Goal: Task Accomplishment & Management: Use online tool/utility

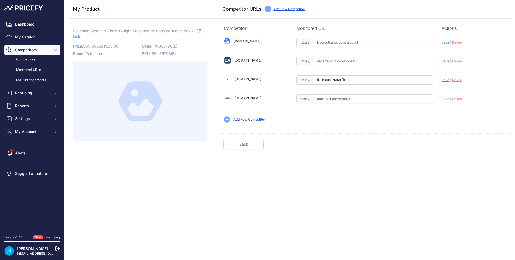
click at [41, 36] on link "My Catalog" at bounding box center [32, 37] width 56 height 10
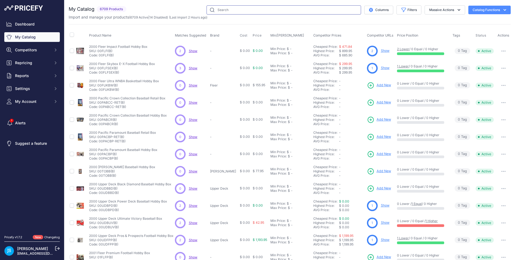
click at [220, 9] on input "text" at bounding box center [284, 9] width 155 height 9
paste input "turn four racing"
type input "turn four racing"
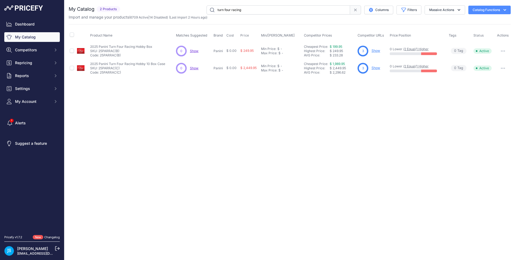
click at [377, 50] on link "Show" at bounding box center [376, 51] width 9 height 4
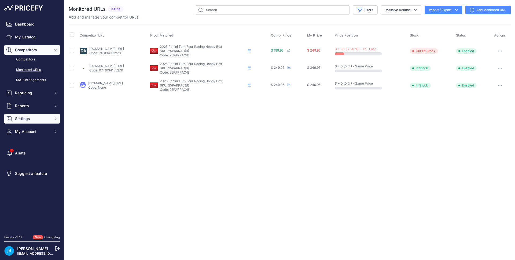
click at [40, 122] on button "Settings" at bounding box center [32, 119] width 56 height 10
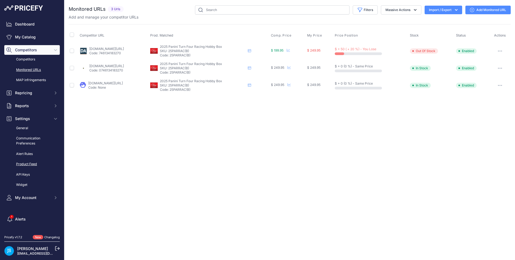
click at [29, 166] on link "Product Feed" at bounding box center [32, 163] width 56 height 9
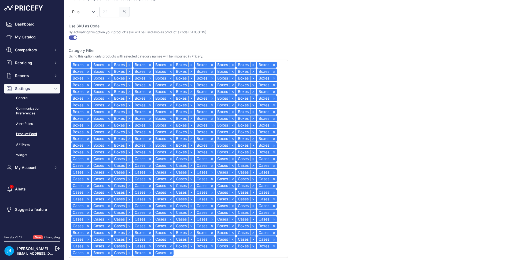
scroll to position [210, 0]
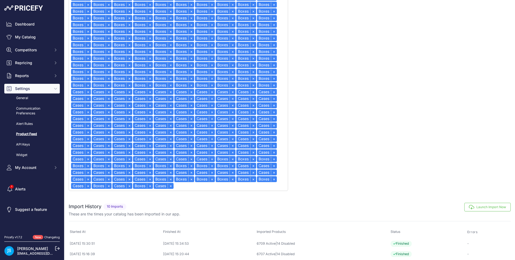
click at [499, 210] on button "Launch Import Now" at bounding box center [488, 207] width 46 height 9
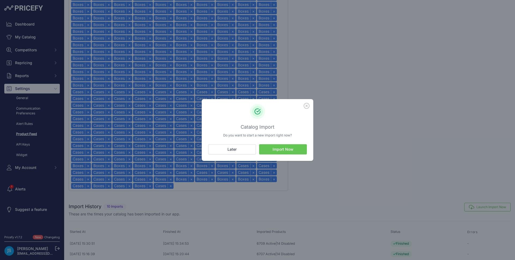
click at [295, 148] on button "Import Now" at bounding box center [283, 149] width 48 height 10
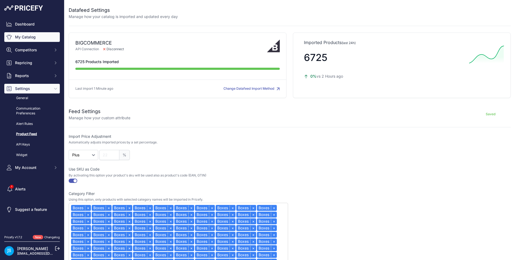
click at [37, 37] on link "My Catalog" at bounding box center [32, 37] width 56 height 10
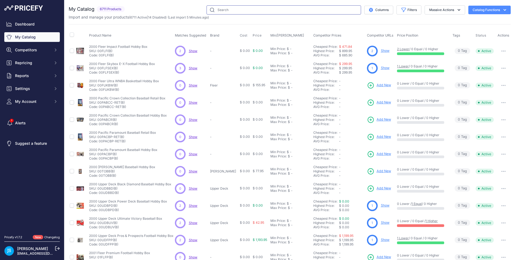
click at [236, 11] on input "text" at bounding box center [284, 9] width 155 height 9
paste input "2025 Topps Chrome Baseball Sapphire Edition"
type input "2025 Topps Chrome Baseball Sapphire Edition"
